Goal: Transaction & Acquisition: Purchase product/service

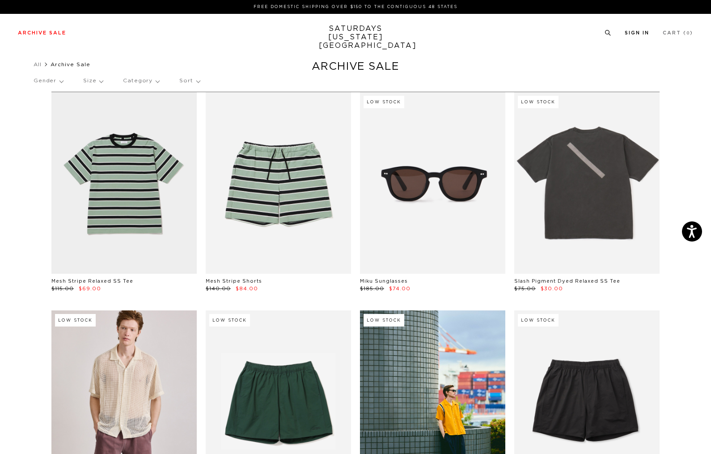
click at [640, 34] on link "Sign In" at bounding box center [637, 32] width 25 height 5
click at [636, 33] on link "Sign In" at bounding box center [637, 32] width 25 height 5
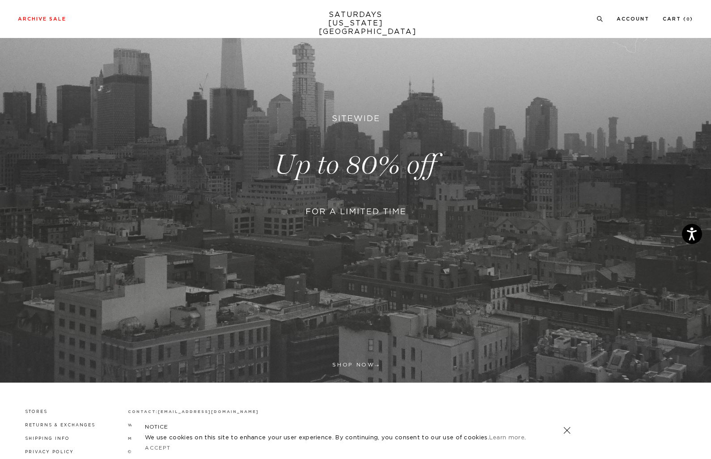
click at [351, 366] on link at bounding box center [355, 165] width 711 height 436
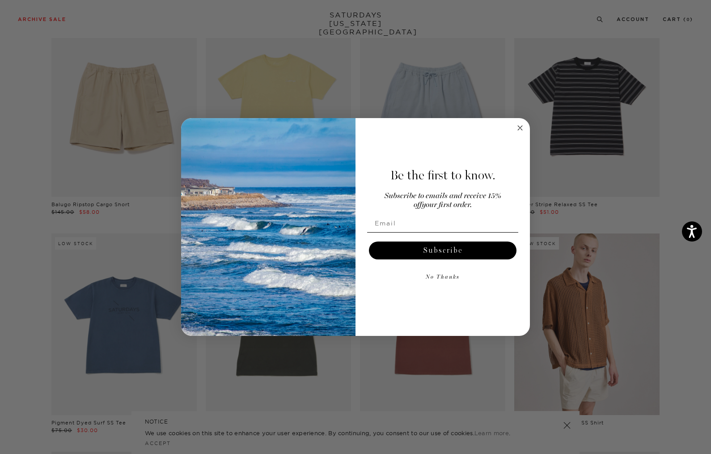
scroll to position [1723, 0]
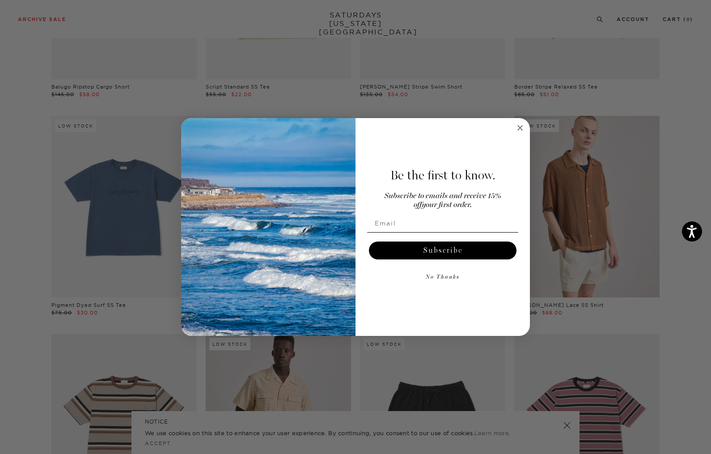
click at [518, 126] on icon "Close dialog" at bounding box center [520, 128] width 4 height 4
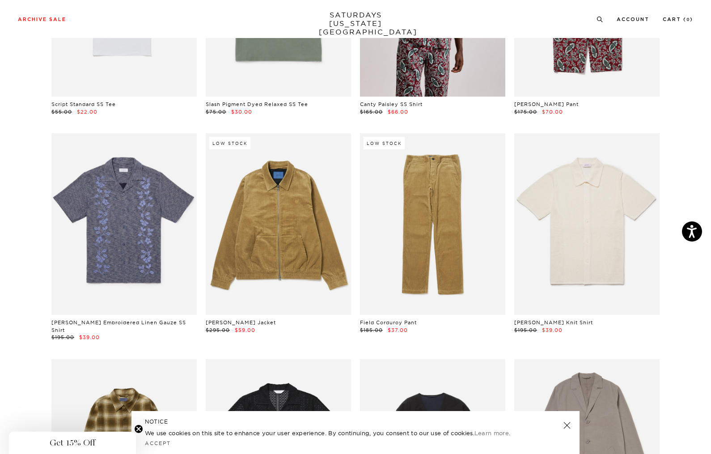
scroll to position [2631, 0]
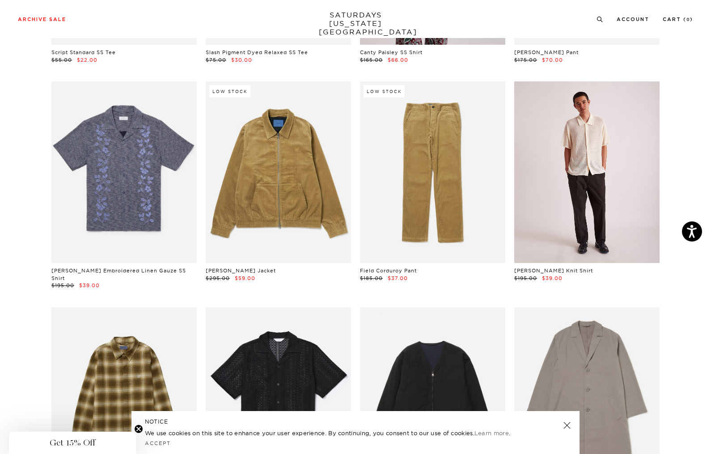
click at [571, 262] on link at bounding box center [586, 172] width 145 height 182
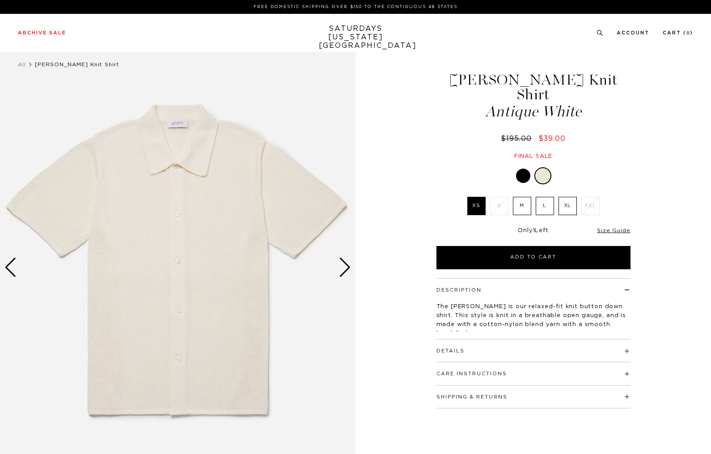
click at [524, 197] on label "M" at bounding box center [522, 206] width 18 height 18
click at [0, 0] on input "M" at bounding box center [0, 0] width 0 height 0
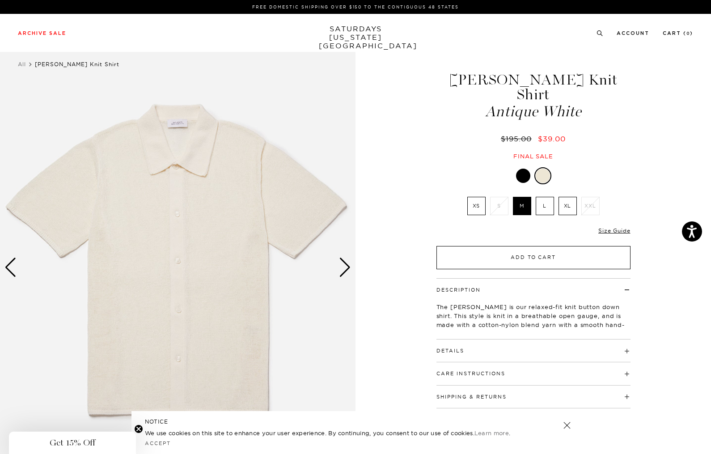
click at [509, 246] on button "Add to Cart" at bounding box center [533, 257] width 194 height 23
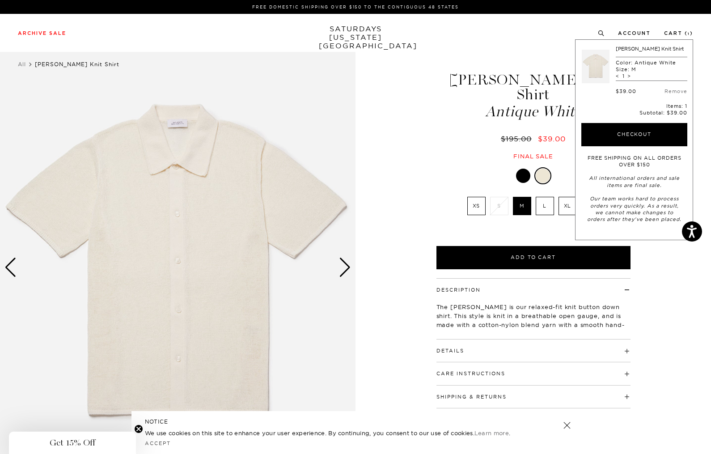
click at [415, 74] on div "1 / 5" at bounding box center [355, 267] width 711 height 445
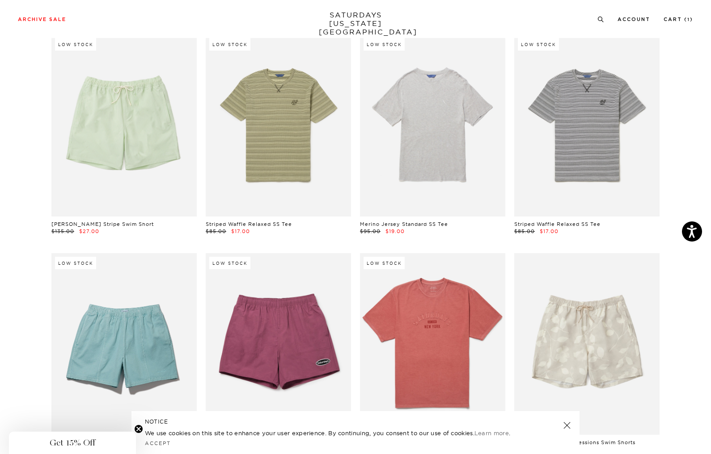
scroll to position [3316, 0]
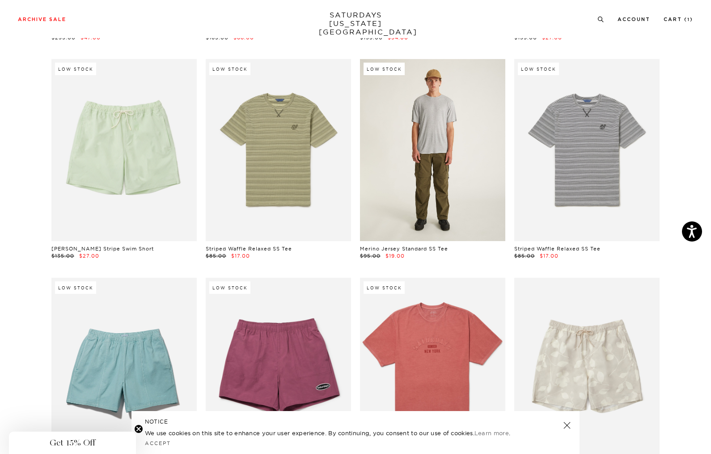
click at [423, 193] on link at bounding box center [432, 150] width 145 height 182
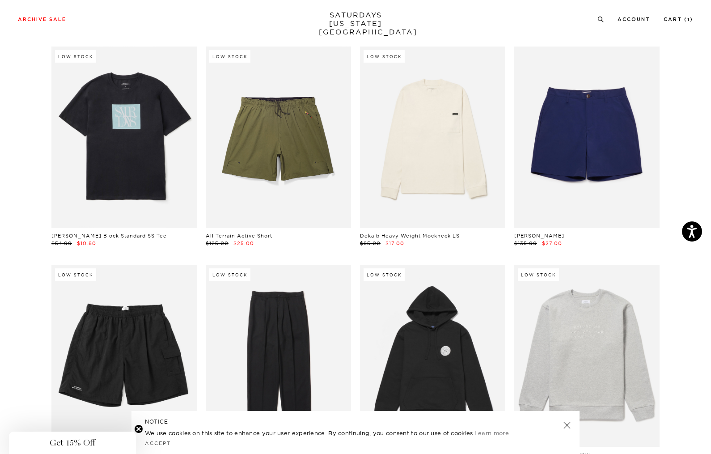
scroll to position [3971, 0]
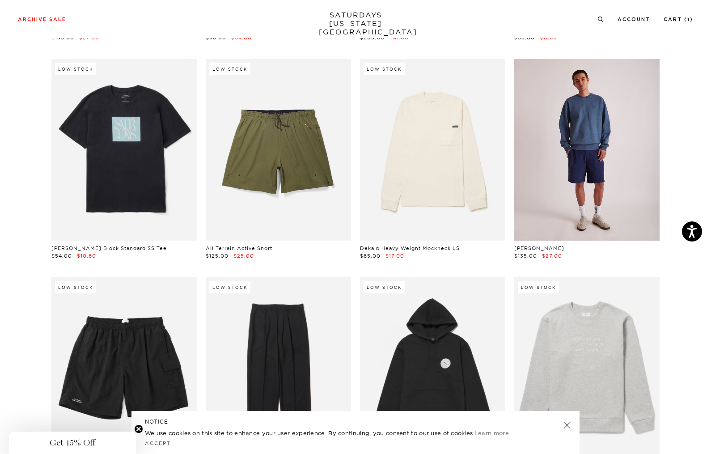
click at [617, 148] on link at bounding box center [586, 150] width 145 height 182
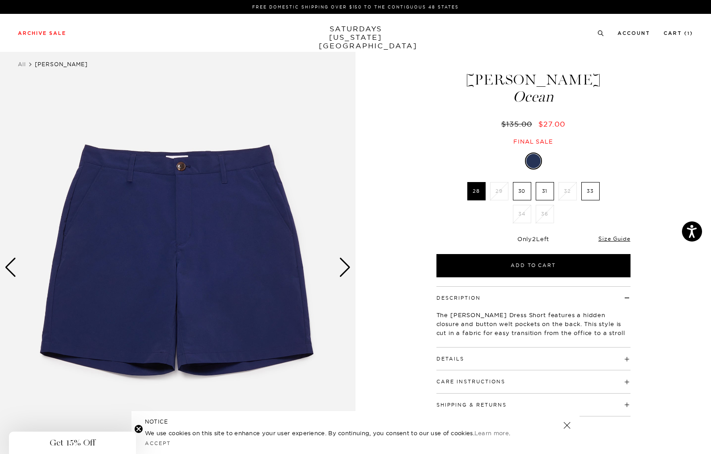
click at [592, 194] on label "33" at bounding box center [590, 191] width 18 height 18
click at [0, 0] on input "33" at bounding box center [0, 0] width 0 height 0
click at [343, 268] on div "Next slide" at bounding box center [345, 268] width 12 height 20
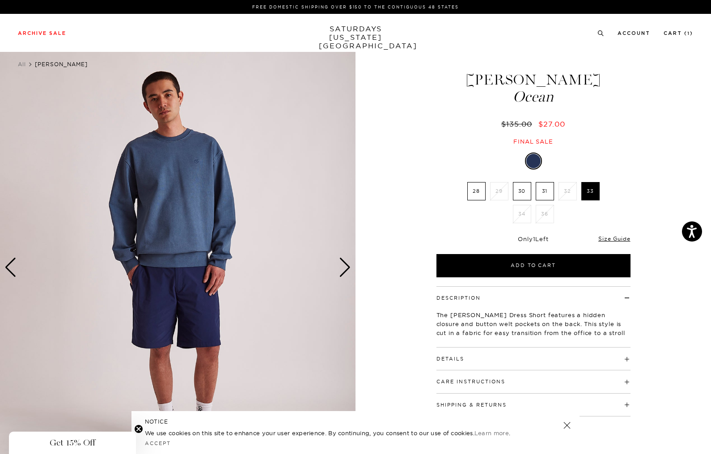
click at [343, 268] on div "Next slide" at bounding box center [345, 268] width 12 height 20
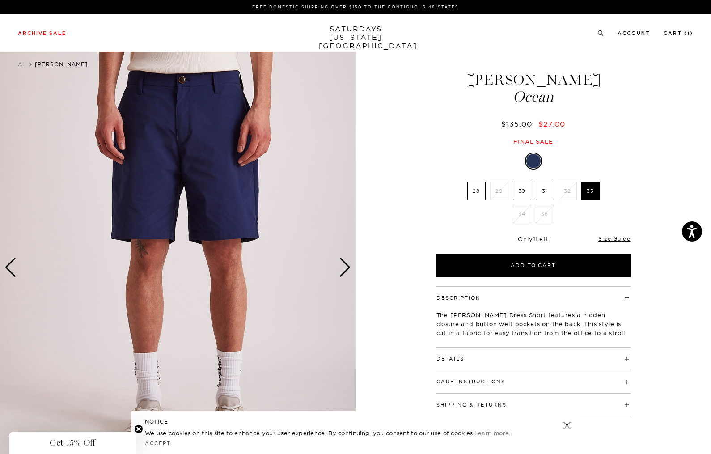
click at [343, 268] on div "Next slide" at bounding box center [345, 268] width 12 height 20
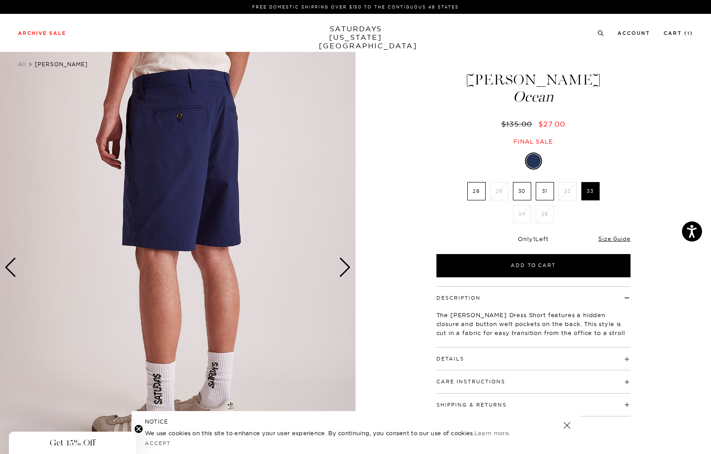
click at [343, 268] on div "Next slide" at bounding box center [345, 268] width 12 height 20
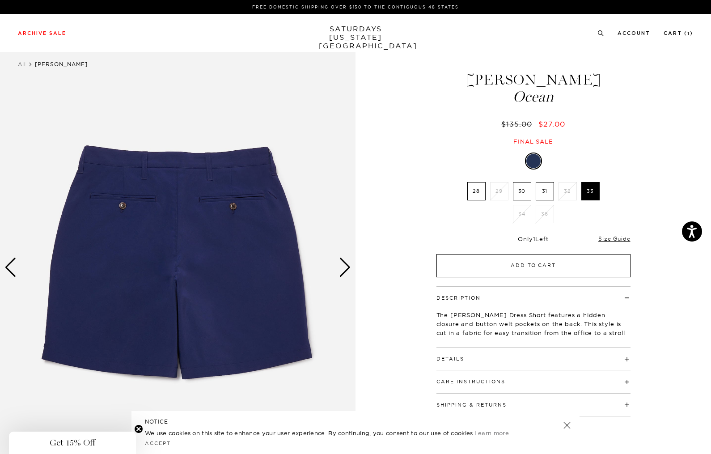
click at [560, 263] on button "Add to Cart" at bounding box center [533, 265] width 194 height 23
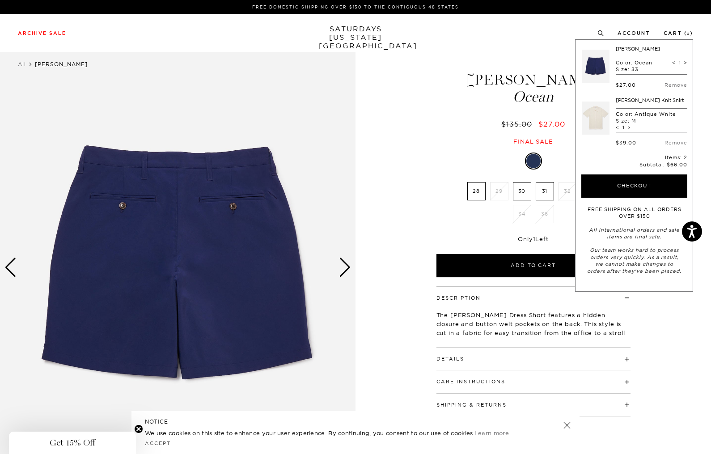
click at [417, 72] on div "5 / 5" at bounding box center [355, 267] width 711 height 445
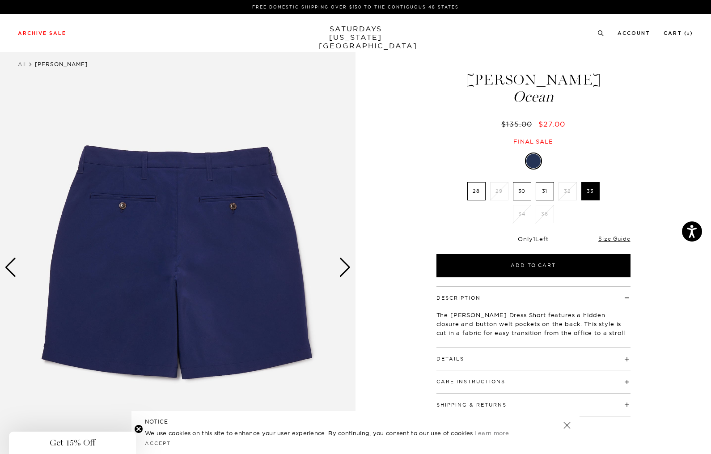
click at [8, 271] on div "Previous slide" at bounding box center [10, 268] width 12 height 20
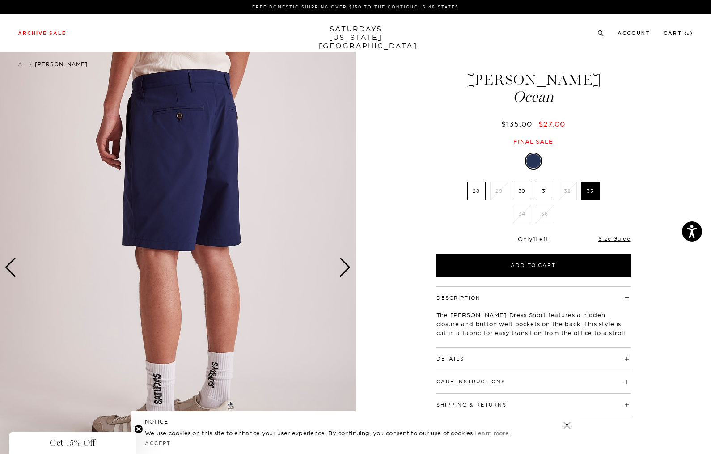
click at [8, 271] on div "Previous slide" at bounding box center [10, 268] width 12 height 20
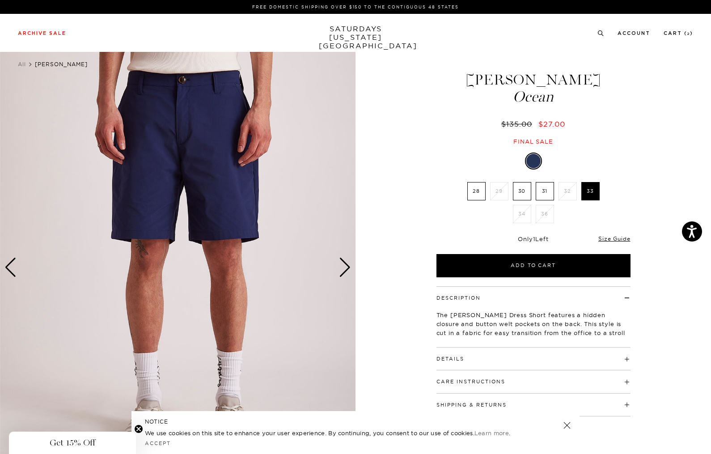
click at [7, 269] on div "Previous slide" at bounding box center [10, 268] width 12 height 20
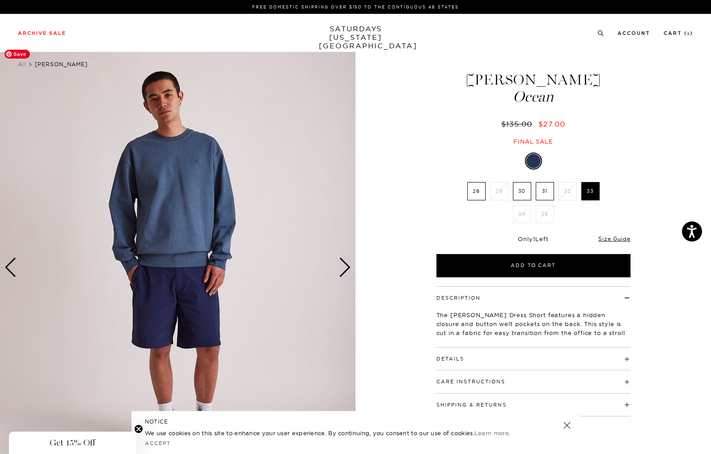
click at [22, 284] on img at bounding box center [178, 267] width 356 height 445
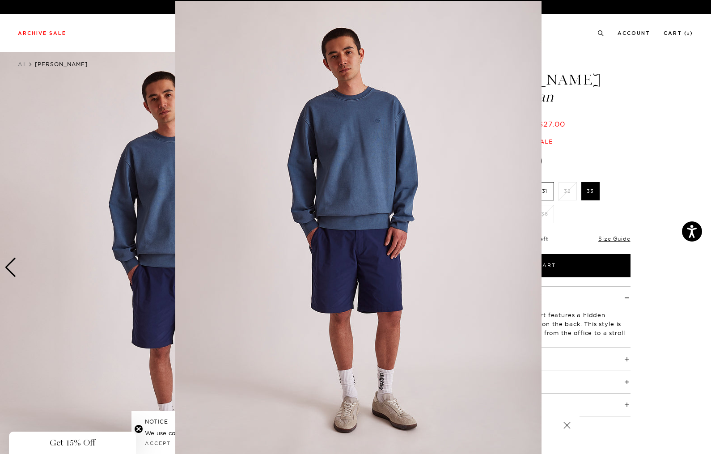
click at [666, 106] on figure at bounding box center [355, 227] width 711 height 454
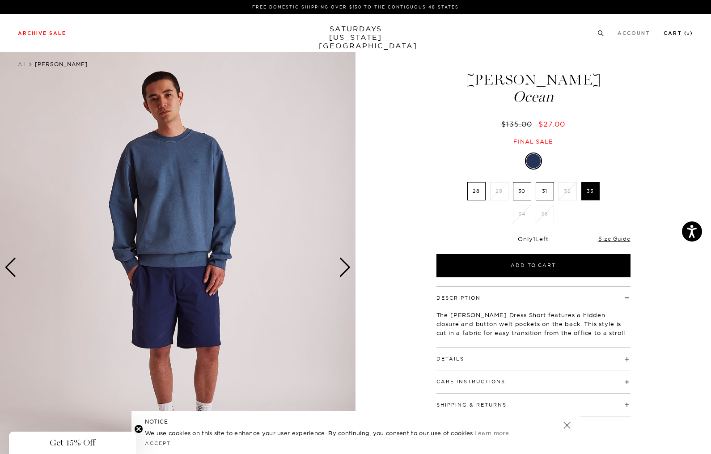
click at [671, 34] on link "Cart ( 2 )" at bounding box center [679, 33] width 30 height 5
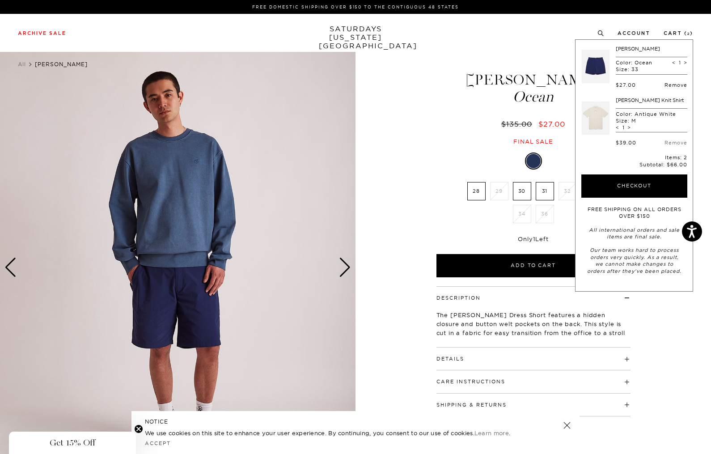
click at [677, 86] on link "Remove" at bounding box center [676, 85] width 23 height 6
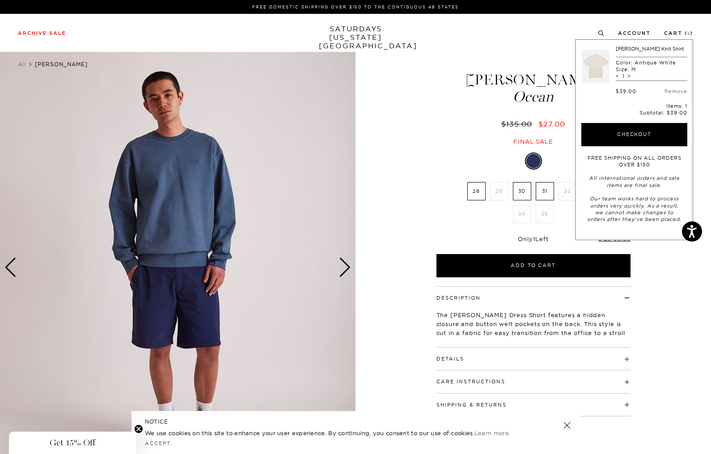
click at [405, 65] on ul "All Ross Short" at bounding box center [340, 64] width 644 height 9
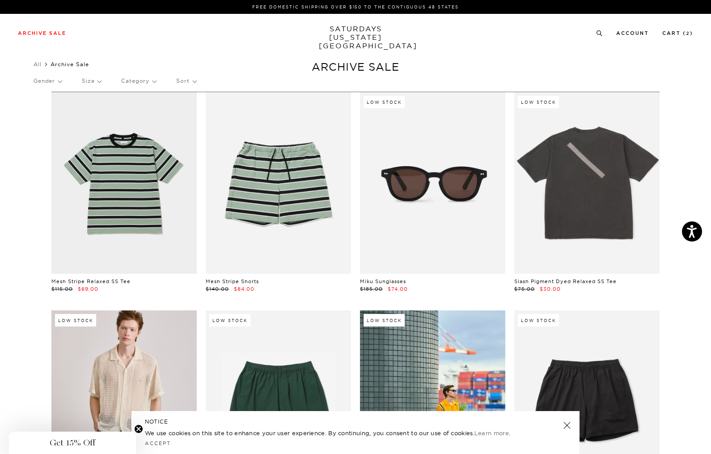
click at [62, 82] on p "Gender" at bounding box center [48, 81] width 28 height 21
click at [53, 111] on p "Mens" at bounding box center [61, 112] width 54 height 12
click at [99, 79] on p "Size" at bounding box center [91, 81] width 19 height 21
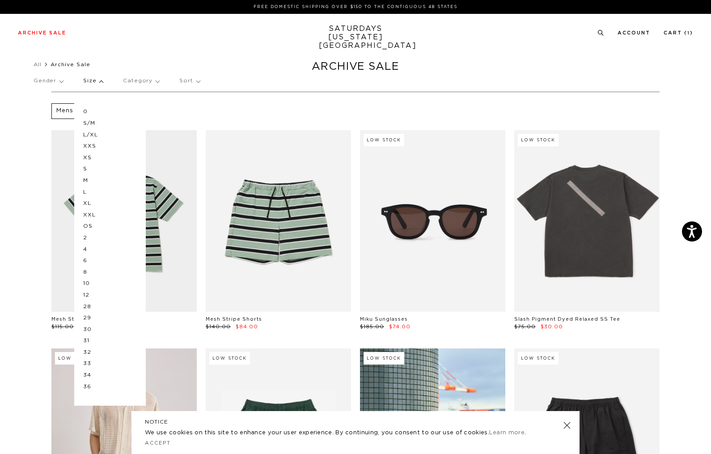
click at [93, 180] on p "M" at bounding box center [110, 181] width 54 height 12
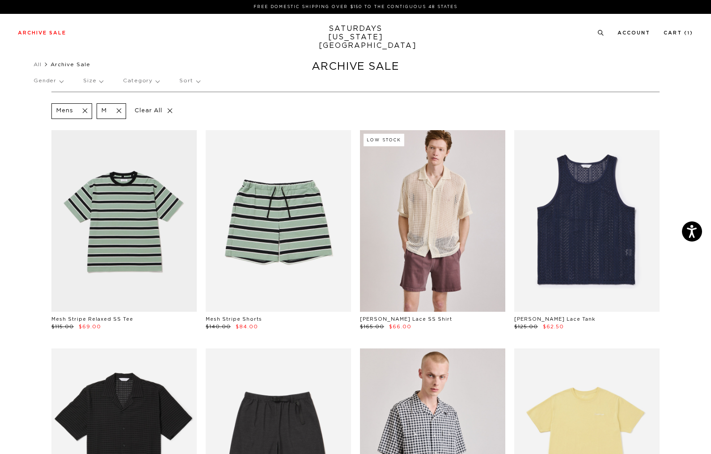
click at [141, 75] on p "Category" at bounding box center [141, 81] width 36 height 21
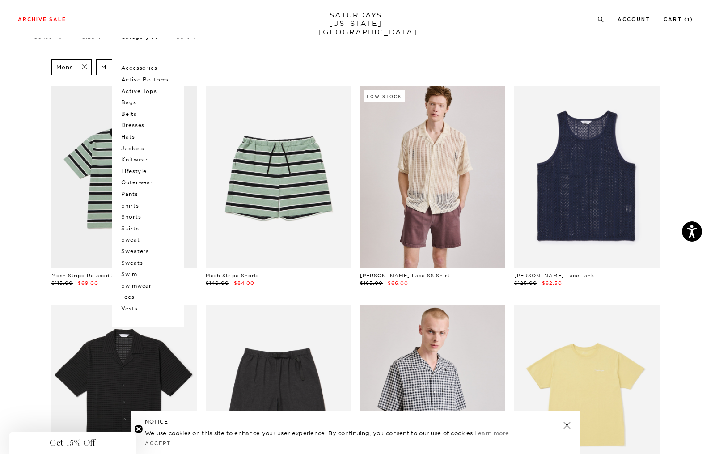
scroll to position [48, 0]
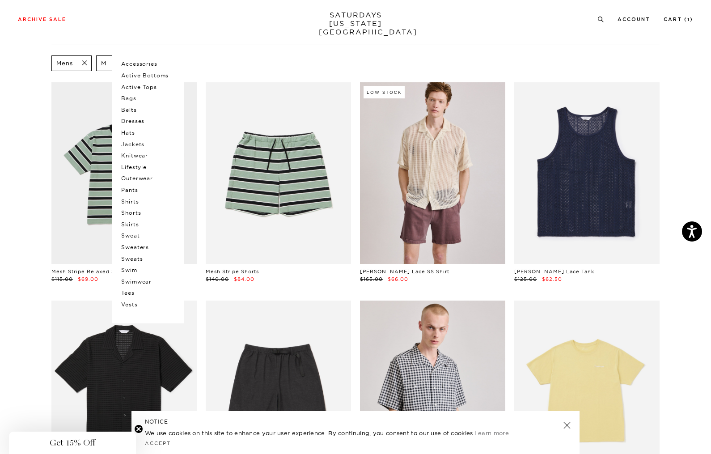
click at [136, 201] on p "Shirts" at bounding box center [148, 202] width 54 height 12
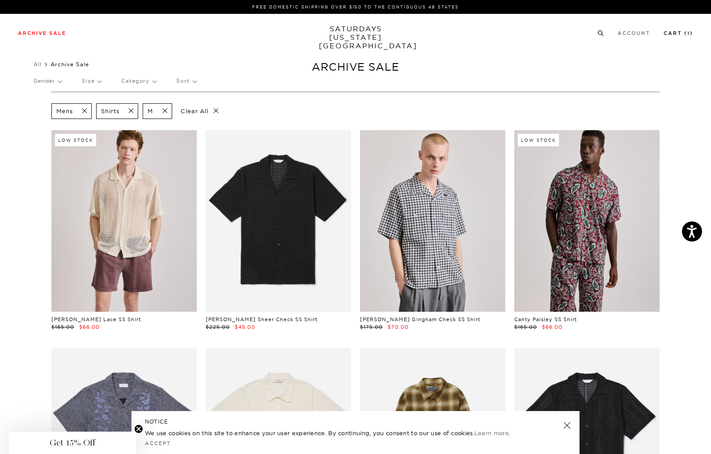
click at [685, 31] on link "Cart ( 1 )" at bounding box center [679, 33] width 30 height 5
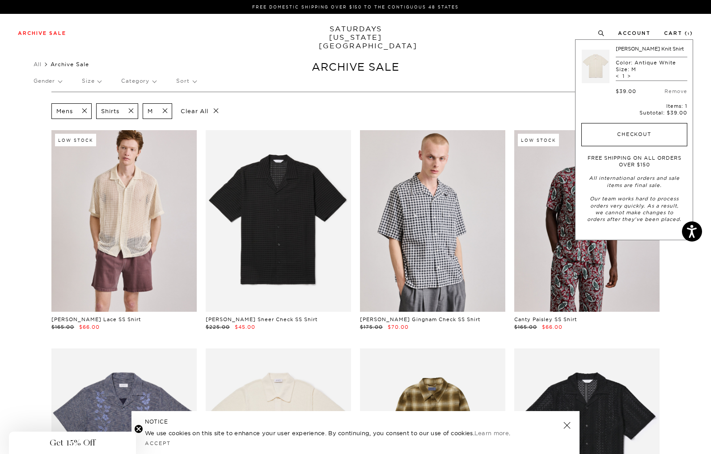
click at [656, 135] on button "Checkout" at bounding box center [634, 134] width 106 height 23
